Goal: Task Accomplishment & Management: Use online tool/utility

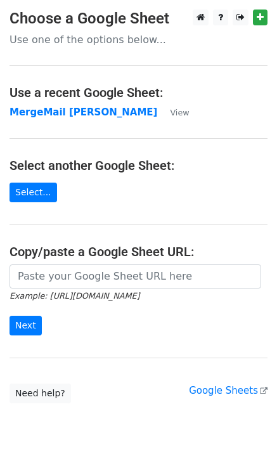
click at [61, 120] on main "Choose a Google Sheet Use one of the options below... Use a recent Google Sheet…" at bounding box center [138, 207] width 277 height 394
click at [64, 117] on strong "MergeMail [PERSON_NAME]" at bounding box center [84, 111] width 148 height 11
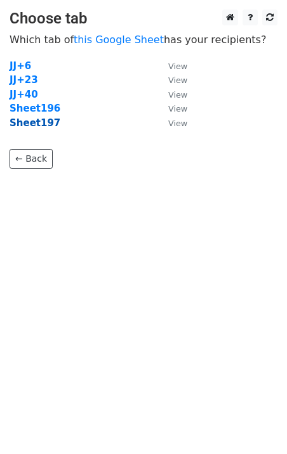
click at [42, 124] on strong "Sheet197" at bounding box center [35, 122] width 51 height 11
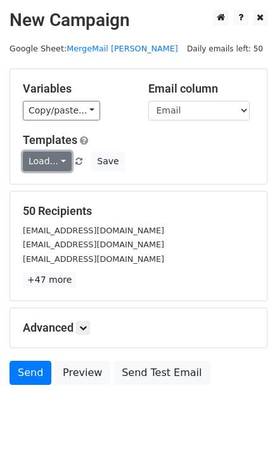
click at [46, 164] on link "Load..." at bounding box center [47, 161] width 49 height 20
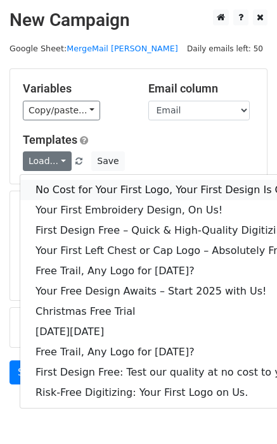
click at [59, 184] on link "No Cost for Your First Logo, Your First Design Is On Us!" at bounding box center [172, 190] width 304 height 20
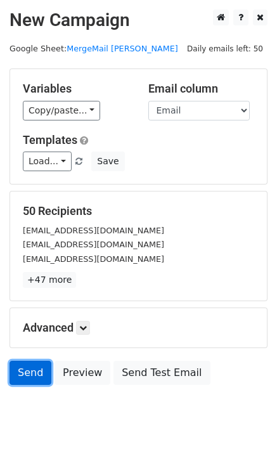
click at [39, 370] on link "Send" at bounding box center [31, 373] width 42 height 24
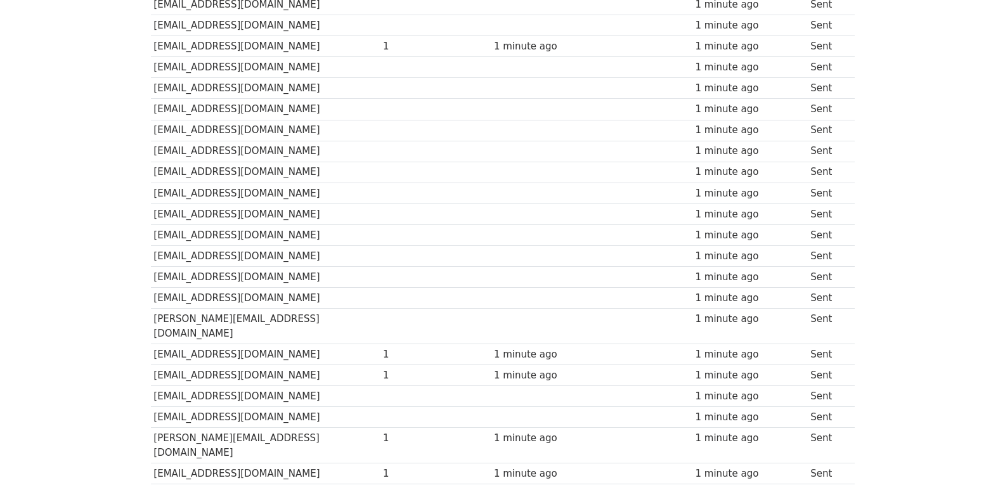
scroll to position [882, 0]
